Goal: Information Seeking & Learning: Check status

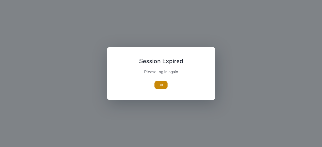
drag, startPoint x: 165, startPoint y: 87, endPoint x: 175, endPoint y: 83, distance: 10.9
click at [165, 87] on span "button" at bounding box center [161, 85] width 13 height 12
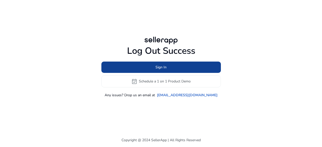
click at [209, 68] on span at bounding box center [162, 67] width 120 height 12
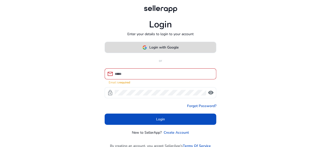
click at [154, 50] on span "Login with Google" at bounding box center [163, 47] width 29 height 5
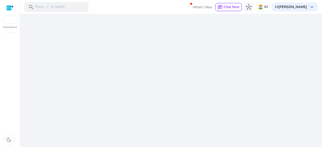
click at [0, 147] on html "We recommend switching to desktop view for the best experience. Marketplace dar…" at bounding box center [161, 73] width 322 height 147
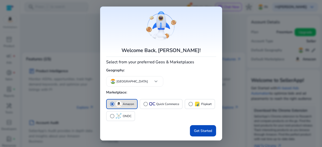
drag, startPoint x: 155, startPoint y: 102, endPoint x: 157, endPoint y: 111, distance: 9.0
click at [155, 104] on div "radio_button_unchecked Quick Commerce" at bounding box center [161, 104] width 36 height 5
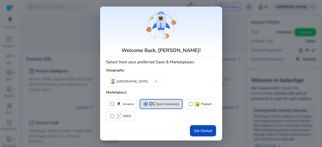
drag, startPoint x: 207, startPoint y: 131, endPoint x: 203, endPoint y: 124, distance: 8.3
click at [207, 131] on span "Get Started" at bounding box center [203, 130] width 18 height 5
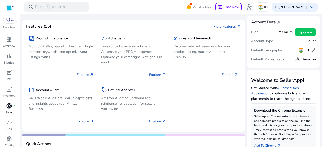
click at [13, 105] on span "fiber_manual_record" at bounding box center [14, 106] width 2 height 2
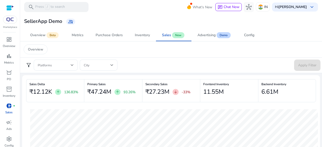
drag, startPoint x: 98, startPoint y: 83, endPoint x: 102, endPoint y: 83, distance: 3.8
click at [98, 84] on h6 "Primary Sales" at bounding box center [113, 84] width 52 height 1
drag, startPoint x: 114, startPoint y: 84, endPoint x: 76, endPoint y: 91, distance: 38.8
click at [76, 91] on div "Sales Delta ₹12.12K arrow_upward 136.83% Primary Sales ₹47.24M arrow_upward 93.…" at bounding box center [171, 92] width 290 height 27
click at [92, 97] on div "Primary Sales ₹47.24M arrow_upward 93.26%" at bounding box center [113, 90] width 58 height 23
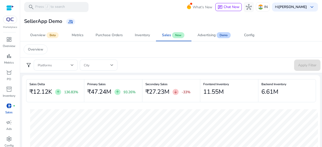
click at [84, 90] on div "Primary Sales ₹47.24M arrow_upward 93.26%" at bounding box center [113, 90] width 58 height 23
drag, startPoint x: 85, startPoint y: 82, endPoint x: 108, endPoint y: 86, distance: 24.1
click at [108, 86] on div "Primary Sales ₹47.24M arrow_upward 93.26%" at bounding box center [113, 90] width 58 height 23
click at [108, 83] on div "Primary Sales ₹47.24M arrow_upward 93.26%" at bounding box center [113, 90] width 58 height 23
drag, startPoint x: 110, startPoint y: 84, endPoint x: 96, endPoint y: 82, distance: 14.3
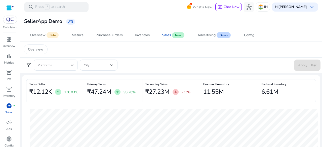
click at [94, 84] on h6 "Primary Sales" at bounding box center [113, 84] width 52 height 1
click at [110, 82] on div "Primary Sales ₹47.24M arrow_upward 93.26%" at bounding box center [113, 90] width 58 height 23
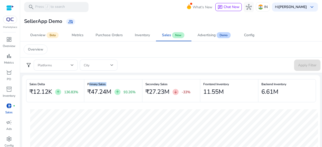
click at [107, 84] on h6 "Primary Sales" at bounding box center [113, 84] width 52 height 1
drag, startPoint x: 107, startPoint y: 84, endPoint x: 85, endPoint y: 84, distance: 22.2
click at [85, 84] on div "Primary Sales ₹47.24M arrow_upward 93.26%" at bounding box center [113, 90] width 58 height 23
click at [168, 83] on div "Secondary Sales ₹27.23M arrow_downward -33%" at bounding box center [171, 90] width 58 height 23
drag, startPoint x: 167, startPoint y: 83, endPoint x: 144, endPoint y: 86, distance: 23.6
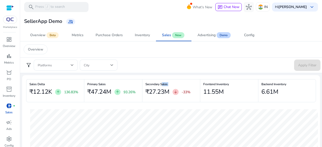
click at [161, 84] on div "Secondary Sales ₹27.23M arrow_downward -33%" at bounding box center [171, 90] width 58 height 23
click at [186, 73] on div "filter_alt Platforms City Apply Filter" at bounding box center [171, 65] width 303 height 16
drag, startPoint x: 186, startPoint y: 54, endPoint x: 183, endPoint y: 68, distance: 14.2
click at [183, 68] on form "filter_alt Platforms City Apply Filter" at bounding box center [171, 65] width 299 height 11
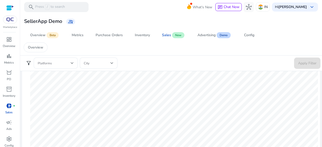
scroll to position [25, 0]
click at [202, 39] on span "Advertising Demo" at bounding box center [215, 35] width 34 height 12
click at [247, 34] on div "Config" at bounding box center [249, 35] width 10 height 4
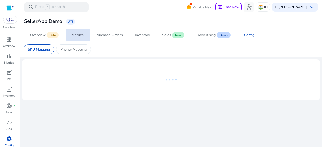
click at [87, 36] on link "Metrics" at bounding box center [78, 35] width 24 height 12
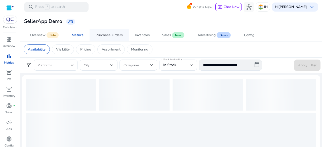
click at [116, 38] on span "Purchase Orders" at bounding box center [109, 35] width 27 height 12
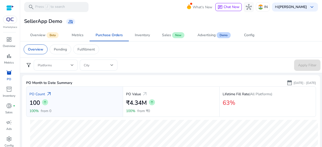
scroll to position [35, 0]
click at [141, 94] on div "PO Value arrow_outward" at bounding box center [171, 94] width 90 height 9
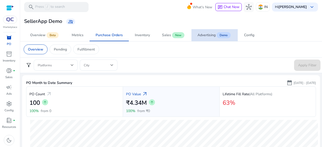
click at [225, 41] on span "Advertising Demo" at bounding box center [215, 35] width 34 height 12
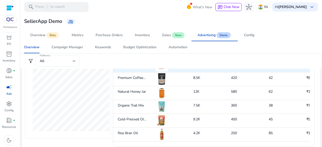
scroll to position [259, 0]
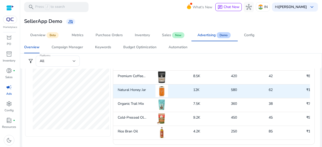
drag, startPoint x: 158, startPoint y: 86, endPoint x: 159, endPoint y: 89, distance: 3.6
click at [159, 88] on img at bounding box center [162, 91] width 13 height 13
drag, startPoint x: 164, startPoint y: 90, endPoint x: 159, endPoint y: 88, distance: 4.8
click at [163, 89] on img at bounding box center [162, 91] width 13 height 13
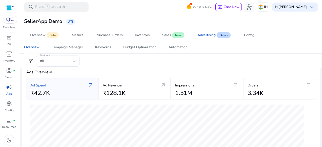
scroll to position [0, 0]
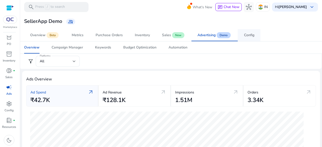
drag, startPoint x: 257, startPoint y: 32, endPoint x: 241, endPoint y: 36, distance: 16.2
click at [257, 32] on link "Config" at bounding box center [249, 35] width 23 height 12
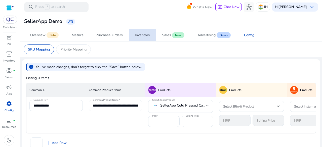
click at [149, 36] on div "Inventory" at bounding box center [142, 35] width 15 height 4
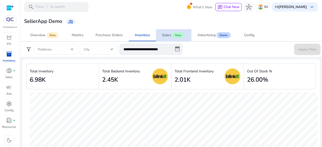
click at [173, 33] on span "New" at bounding box center [178, 35] width 12 height 6
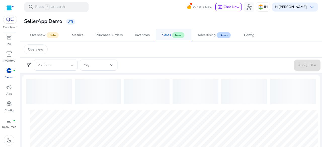
drag, startPoint x: 76, startPoint y: 31, endPoint x: 160, endPoint y: 29, distance: 83.6
click at [76, 31] on span "Metrics" at bounding box center [78, 35] width 12 height 12
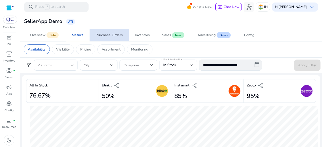
click at [124, 36] on link "Purchase Orders" at bounding box center [109, 35] width 39 height 12
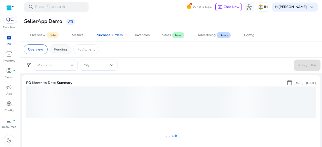
click at [67, 47] on p "Pending" at bounding box center [60, 49] width 13 height 5
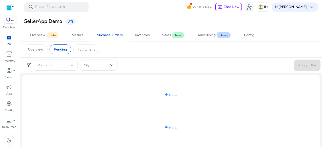
click at [90, 50] on p "Fulfillment" at bounding box center [86, 49] width 17 height 5
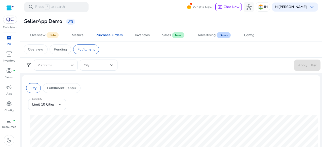
drag, startPoint x: 67, startPoint y: 50, endPoint x: 98, endPoint y: 67, distance: 34.9
click at [67, 50] on p "Pending" at bounding box center [60, 49] width 13 height 5
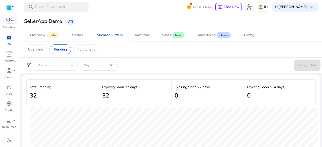
click at [53, 105] on div "Total Pending 32" at bounding box center [62, 92] width 73 height 26
click at [59, 98] on div "Total Pending 32" at bounding box center [62, 92] width 73 height 26
drag, startPoint x: 58, startPoint y: 95, endPoint x: 5, endPoint y: 122, distance: 60.0
click at [4, 122] on mat-sidenav-container "**********" at bounding box center [161, 73] width 322 height 147
click at [119, 103] on div "Expiring Soon <7 days 32" at bounding box center [135, 92] width 73 height 26
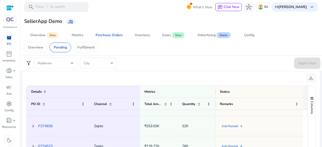
scroll to position [76, 0]
click at [50, 125] on link "P274926" at bounding box center [45, 125] width 14 height 5
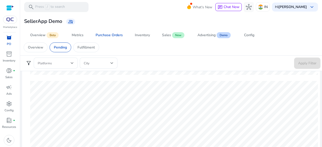
scroll to position [118, 0]
drag, startPoint x: 120, startPoint y: 66, endPoint x: 113, endPoint y: 64, distance: 7.1
click at [118, 65] on form "filter_alt Platforms City Apply Filter" at bounding box center [171, 63] width 299 height 11
click at [90, 49] on p "Fulfillment" at bounding box center [86, 47] width 17 height 5
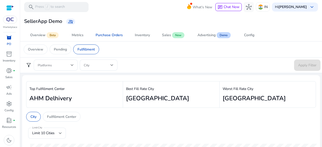
drag, startPoint x: 254, startPoint y: 100, endPoint x: 214, endPoint y: 95, distance: 40.1
click at [253, 100] on h2 "Mumbai" at bounding box center [268, 98] width 90 height 7
click at [119, 102] on div "Top Fulfillment Center AHM Delhivery" at bounding box center [74, 94] width 97 height 27
click at [90, 96] on h2 "AHM Delhivery" at bounding box center [74, 98] width 90 height 7
drag, startPoint x: 149, startPoint y: 36, endPoint x: 162, endPoint y: 35, distance: 13.1
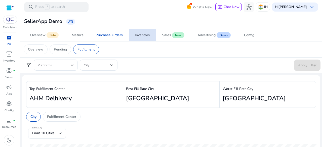
click at [149, 36] on div "Inventory" at bounding box center [142, 35] width 15 height 4
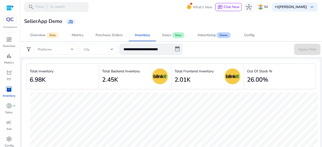
scroll to position [35, 0]
